Goal: Use online tool/utility: Utilize a website feature to perform a specific function

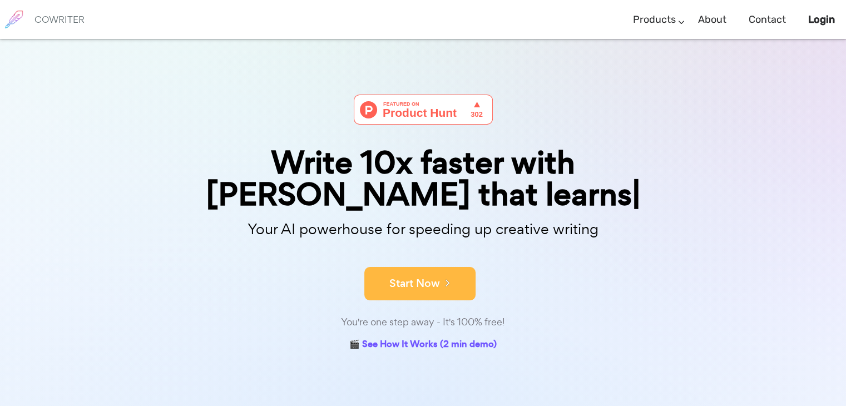
click at [425, 259] on form "Start Now" at bounding box center [423, 278] width 556 height 39
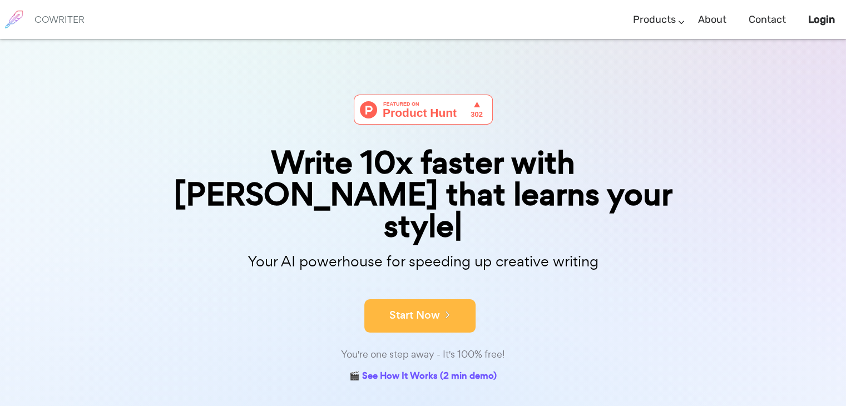
click at [427, 299] on button "Start Now" at bounding box center [419, 315] width 111 height 33
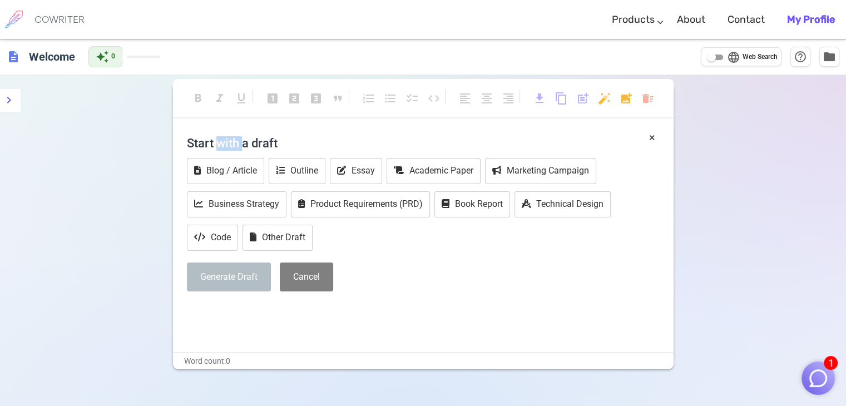
click at [231, 145] on h4 "Start with a draft" at bounding box center [423, 143] width 473 height 27
click at [281, 143] on h4 "Start with a draft" at bounding box center [423, 143] width 473 height 27
click at [283, 242] on button "Other Draft" at bounding box center [278, 238] width 70 height 26
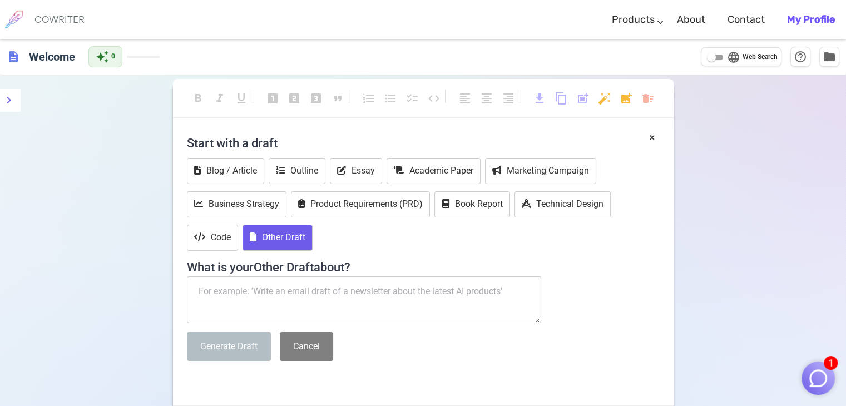
click at [267, 298] on textarea at bounding box center [364, 299] width 355 height 47
paste textarea "Create a short Mid-Autumn Festival greetings in Malaysia, a short write-up for …"
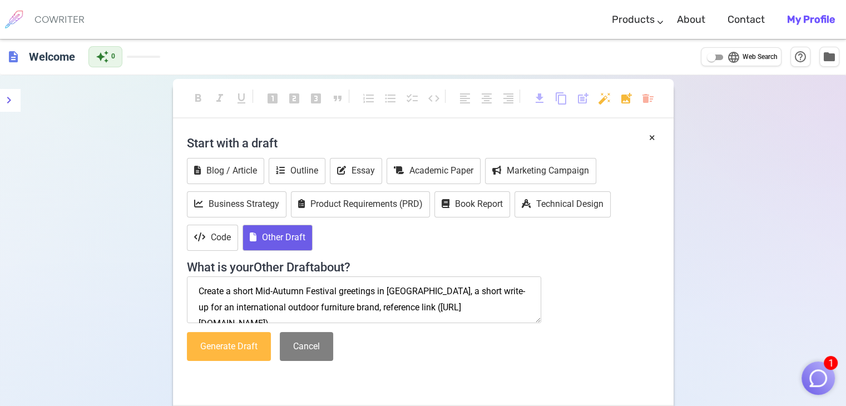
type textarea "Create a short Mid-Autumn Festival greetings in Malaysia, a short write-up for …"
click at [260, 345] on button "Generate Draft" at bounding box center [229, 346] width 84 height 29
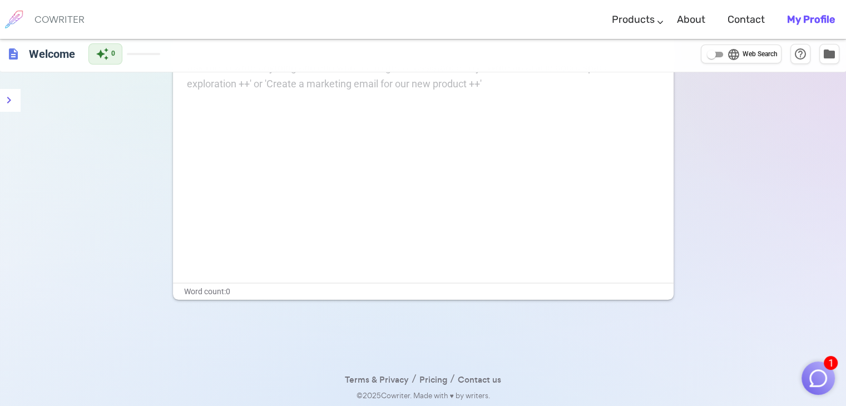
scroll to position [75, 0]
click at [294, 136] on div "Ask me to write anything and end with '++' to get AI assistance! Try: 'Write an…" at bounding box center [423, 170] width 501 height 223
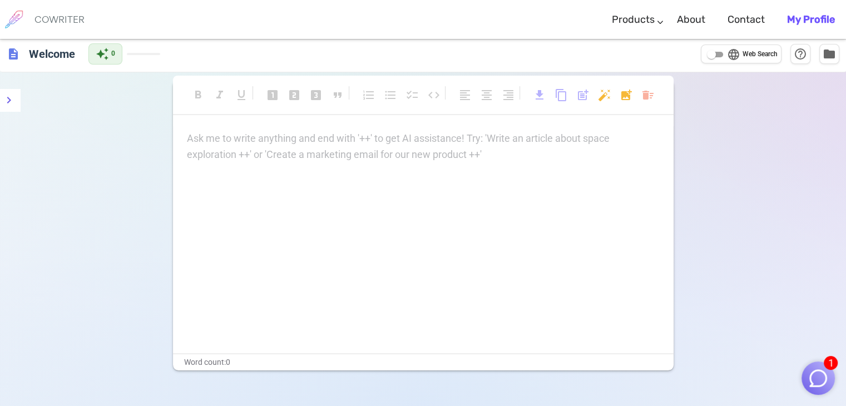
scroll to position [0, 0]
click at [285, 143] on p "Ask me to write anything and end with '++' to get AI assistance! Try: 'Write an…" at bounding box center [423, 142] width 473 height 16
click at [263, 131] on div "format_bold format_italic format_underlined looks_one looks_two looks_3 format_…" at bounding box center [423, 228] width 501 height 290
click at [258, 147] on p "Ask me to write anything and end with '++' to get AI assistance! Try: 'Write an…" at bounding box center [423, 142] width 473 height 16
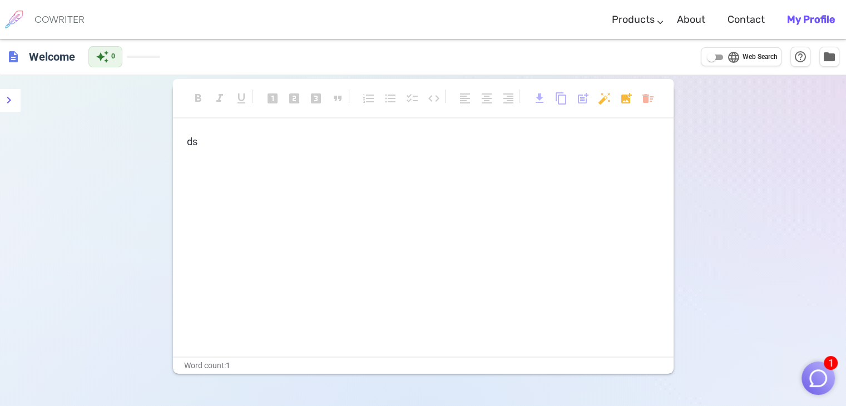
click at [258, 147] on p "ds" at bounding box center [423, 142] width 473 height 16
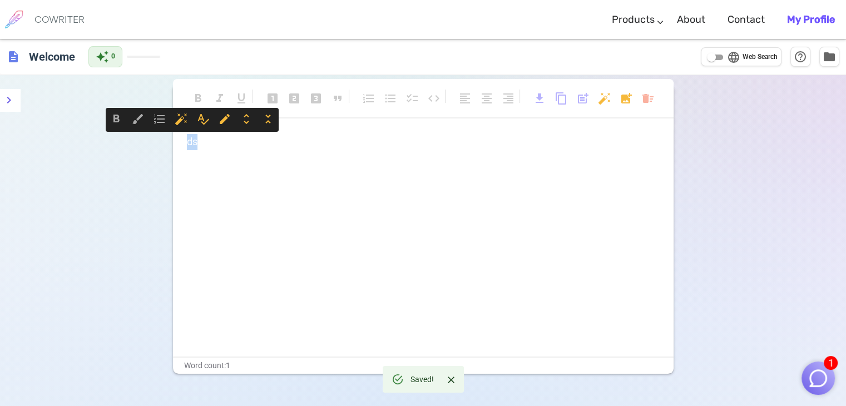
drag, startPoint x: 204, startPoint y: 135, endPoint x: 173, endPoint y: 137, distance: 31.2
click at [173, 137] on div "ds" at bounding box center [423, 245] width 501 height 223
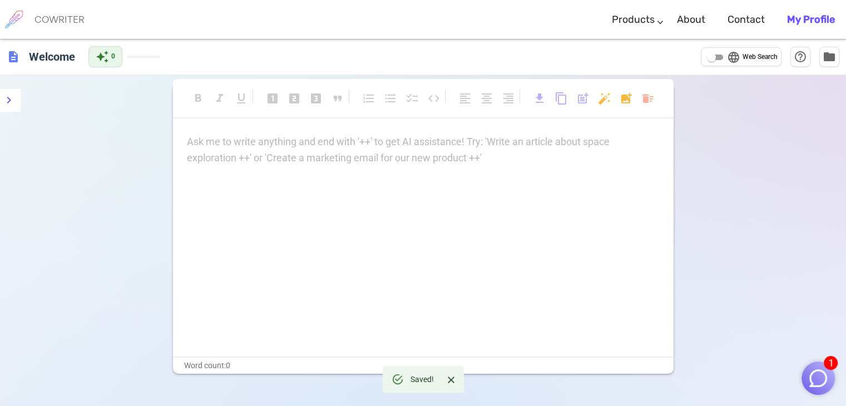
click at [539, 147] on p "Ask me to write anything and end with '++' to get AI assistance! Try: 'Write an…" at bounding box center [423, 142] width 473 height 16
click at [530, 159] on div "Ask me to write anything and end with '++' to get AI assistance! Try: 'Write an…" at bounding box center [423, 150] width 473 height 32
click at [265, 154] on div "Ask me to write anything and end with '++' to get AI assistance! Try: 'Write an…" at bounding box center [423, 150] width 473 height 32
click at [634, 172] on div "Ask me to write anything and end with '++' to get AI assistance! Try: 'Write an…" at bounding box center [423, 245] width 501 height 223
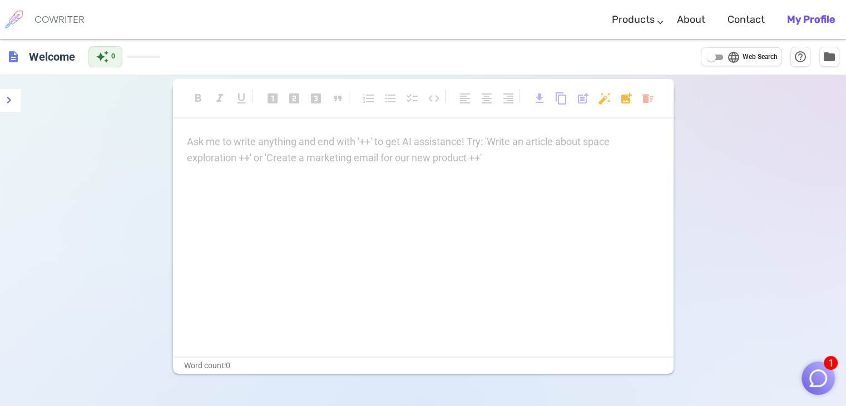
drag, startPoint x: 550, startPoint y: 126, endPoint x: 535, endPoint y: 136, distance: 18.2
click at [550, 130] on div "format_bold format_italic format_underlined looks_one looks_two looks_3 format_…" at bounding box center [423, 228] width 501 height 290
click at [534, 136] on p "Ask me to write anything and end with '++' to get AI assistance! Try: 'Write an…" at bounding box center [423, 142] width 473 height 16
click at [419, 145] on p "Ask me to write anything and end with '++' to get AI assistance! Try: 'Write an…" at bounding box center [423, 142] width 473 height 16
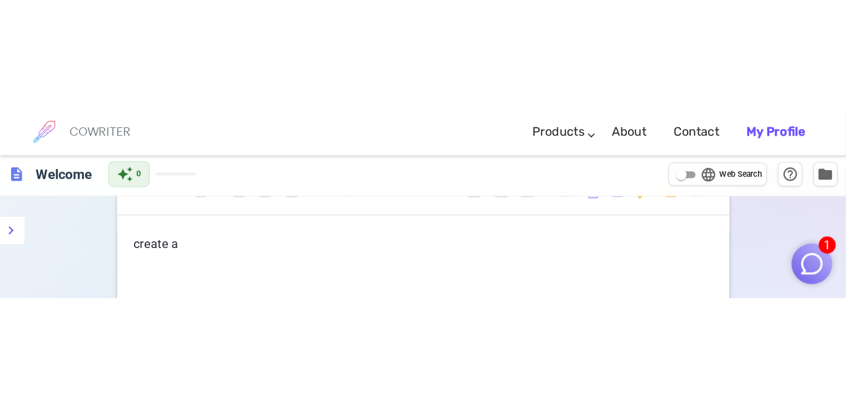
scroll to position [56, 0]
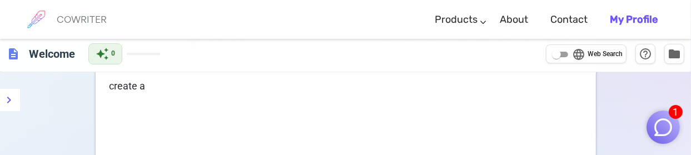
click at [227, 92] on p "create a" at bounding box center [346, 86] width 473 height 16
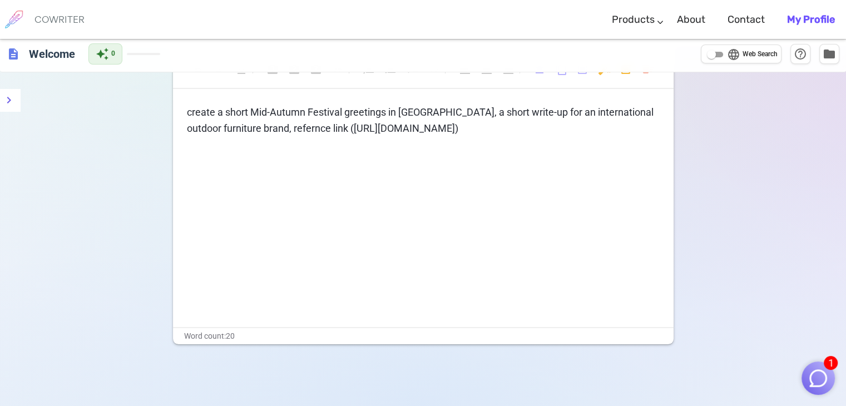
scroll to position [0, 0]
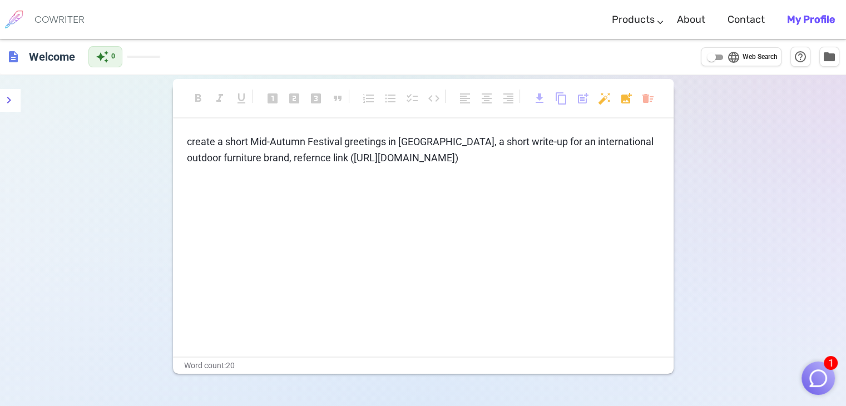
click at [463, 162] on p "create a short Mid-Autumn Festival greetings in Malaysia, a short write-up for …" at bounding box center [423, 150] width 473 height 32
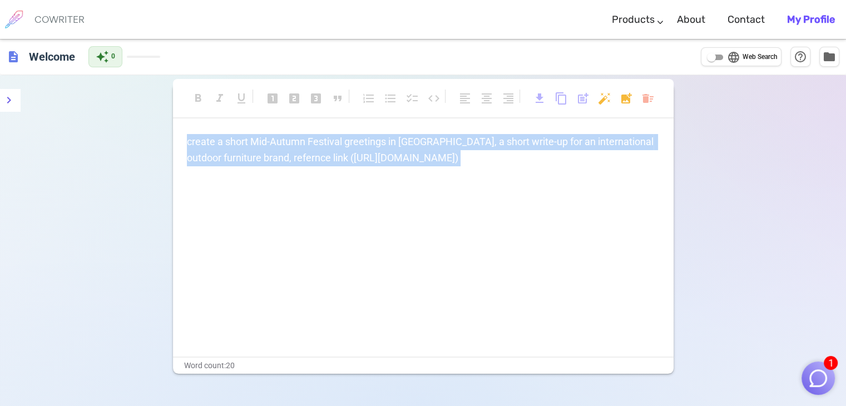
click at [463, 163] on p "create a short Mid-Autumn Festival greetings in Malaysia, a short write-up for …" at bounding box center [423, 150] width 473 height 32
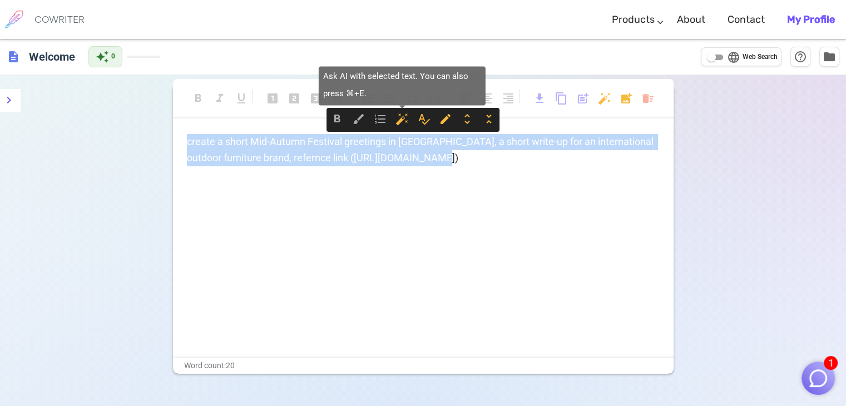
click at [400, 120] on span "auto_fix_high" at bounding box center [402, 118] width 13 height 13
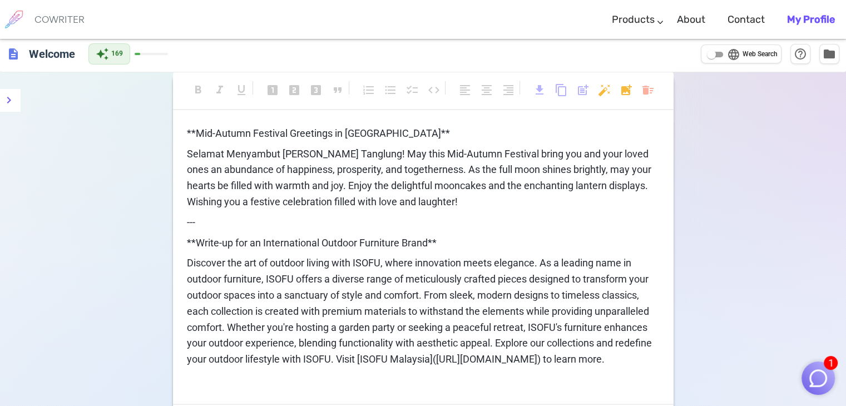
scroll to position [1, 0]
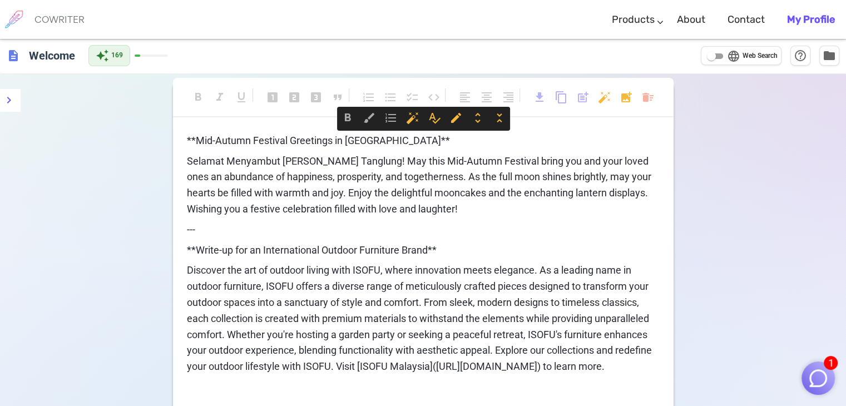
drag, startPoint x: 636, startPoint y: 370, endPoint x: 182, endPoint y: 141, distance: 508.5
click at [182, 141] on div "**Mid-Autumn Festival Greetings in Malaysia** Selamat Menyambut Pesta Tanglung!…" at bounding box center [423, 272] width 501 height 278
copy div "**Mid-Autumn Festival Greetings in Malaysia** Selamat Menyambut Pesta Tanglung!…"
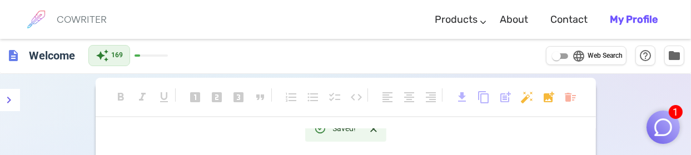
click at [290, 134] on p "﻿" at bounding box center [346, 141] width 473 height 16
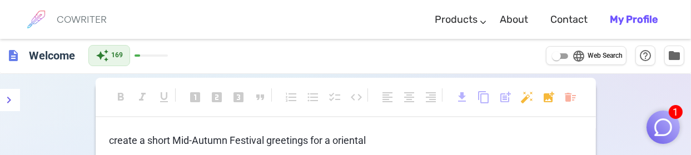
click at [335, 145] on span "create a short Mid-Autumn Festival greetings for a oriental" at bounding box center [238, 141] width 257 height 12
click at [430, 144] on p "create a short Mid-Autumn Festival greetings for a modern oriental" at bounding box center [346, 141] width 473 height 16
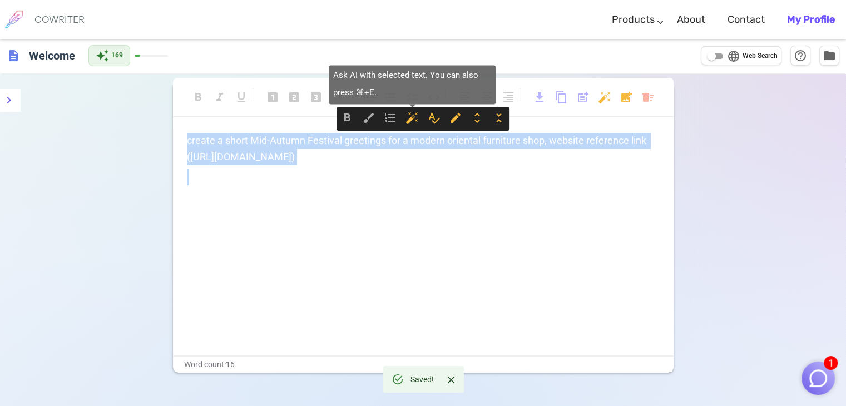
drag, startPoint x: 407, startPoint y: 115, endPoint x: 411, endPoint y: 111, distance: 5.9
click at [407, 115] on span "auto_fix_high" at bounding box center [412, 117] width 13 height 13
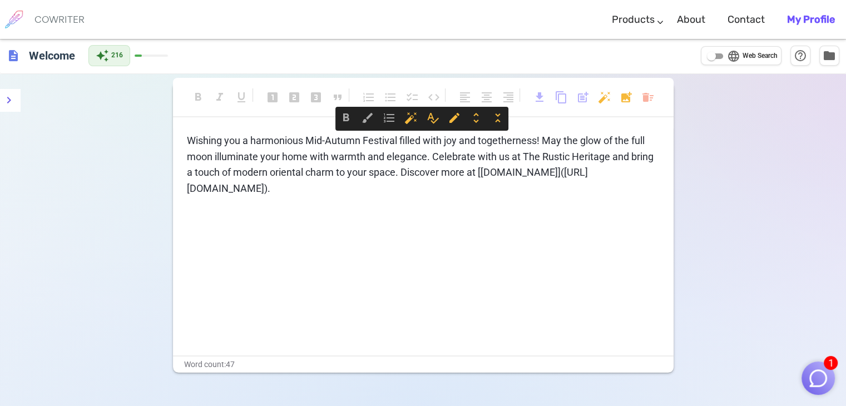
drag, startPoint x: 345, startPoint y: 191, endPoint x: 126, endPoint y: 132, distance: 226.4
click at [126, 132] on div "format_bold format_italic format_underlined looks_one looks_two looks_3 format_…" at bounding box center [423, 277] width 846 height 406
copy span "Wishing you a harmonious Mid-Autumn Festival filled with joy and togetherness! …"
click at [477, 196] on p "Wishing you a harmonious Mid-Autumn Festival filled with joy and togetherness! …" at bounding box center [423, 165] width 473 height 64
